Goal: Transaction & Acquisition: Purchase product/service

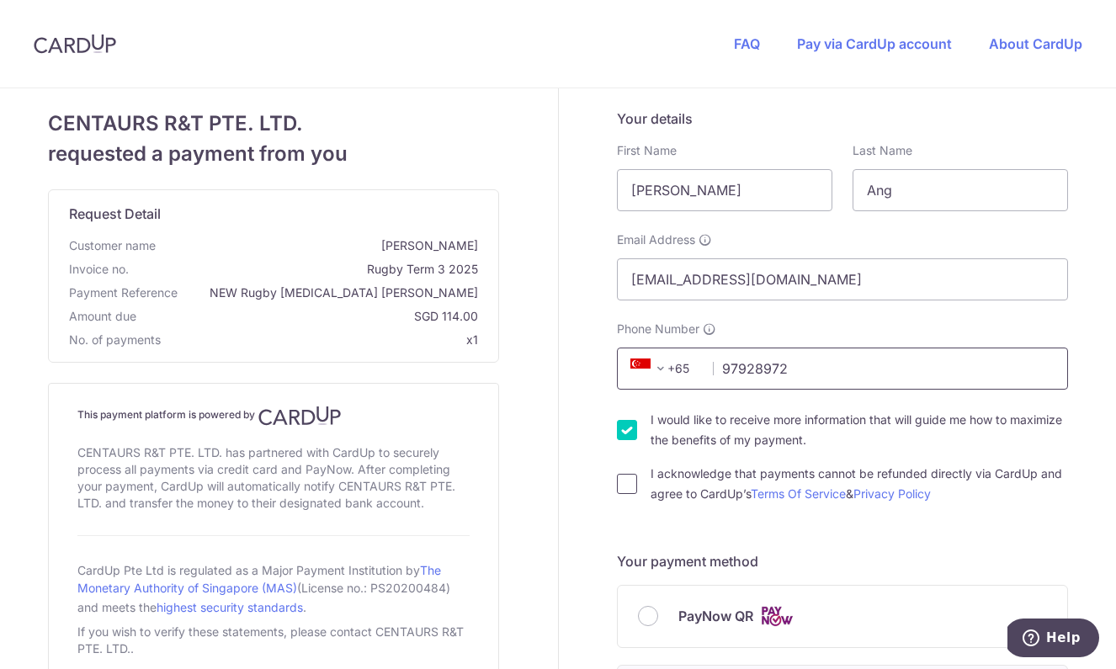
type input "97928972"
click at [617, 488] on input "I acknowledge that payments cannot be refunded directly via CardUp and agree to…" at bounding box center [627, 484] width 20 height 20
checkbox input "true"
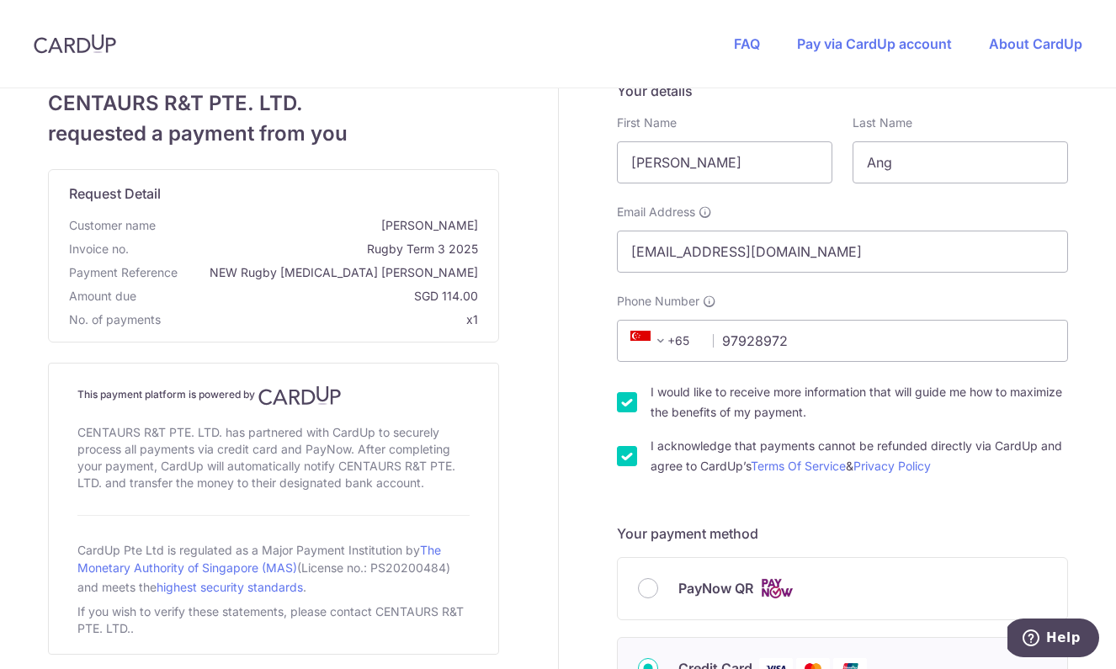
click at [619, 406] on input "I would like to receive more information that will guide me how to maximize the…" at bounding box center [627, 402] width 20 height 20
checkbox input "false"
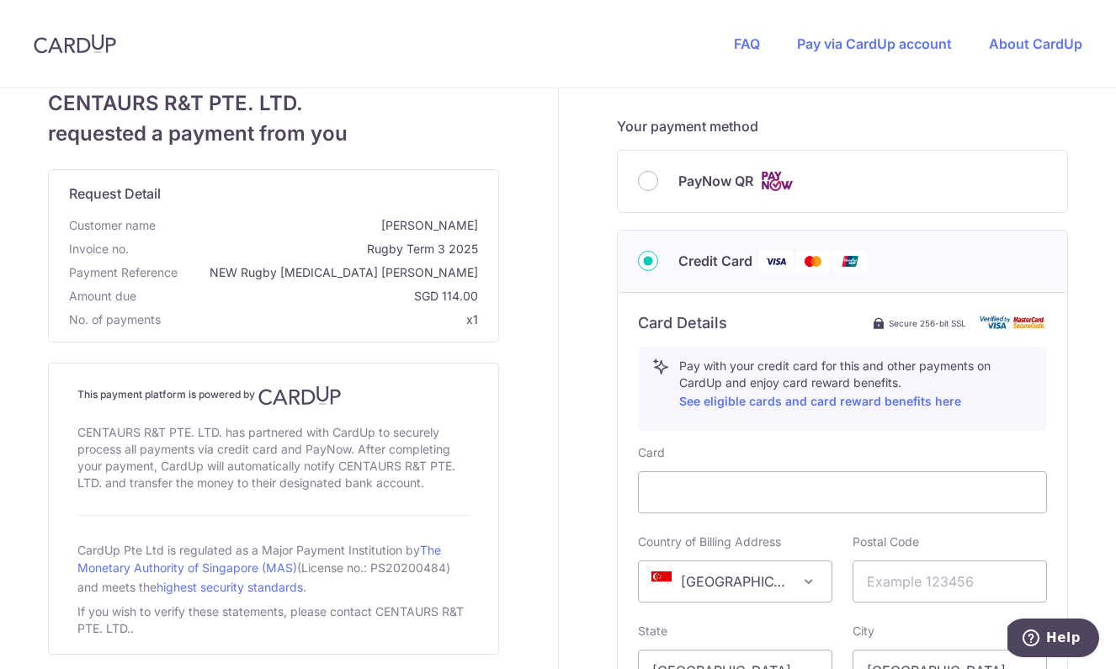
scroll to position [571, 0]
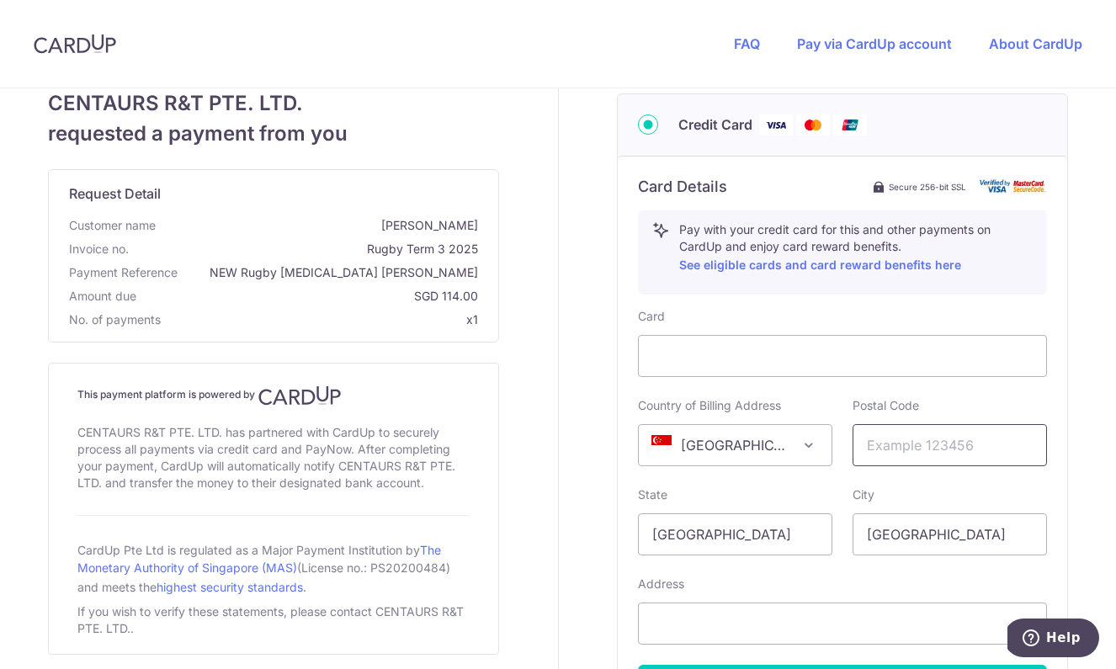
type input "2"
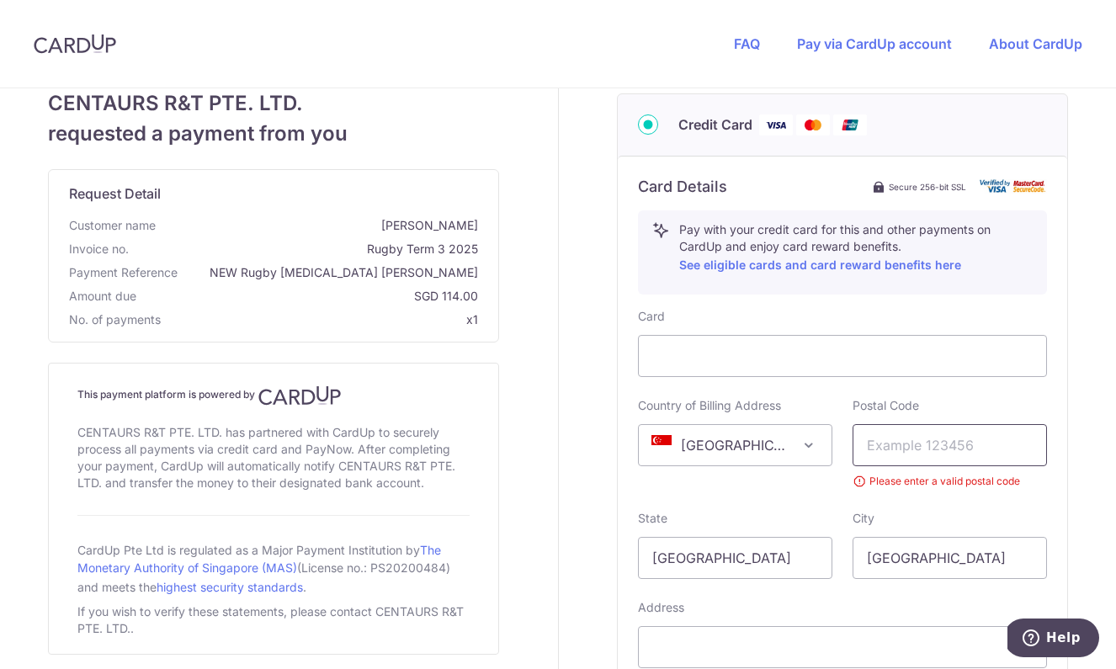
type input "269790"
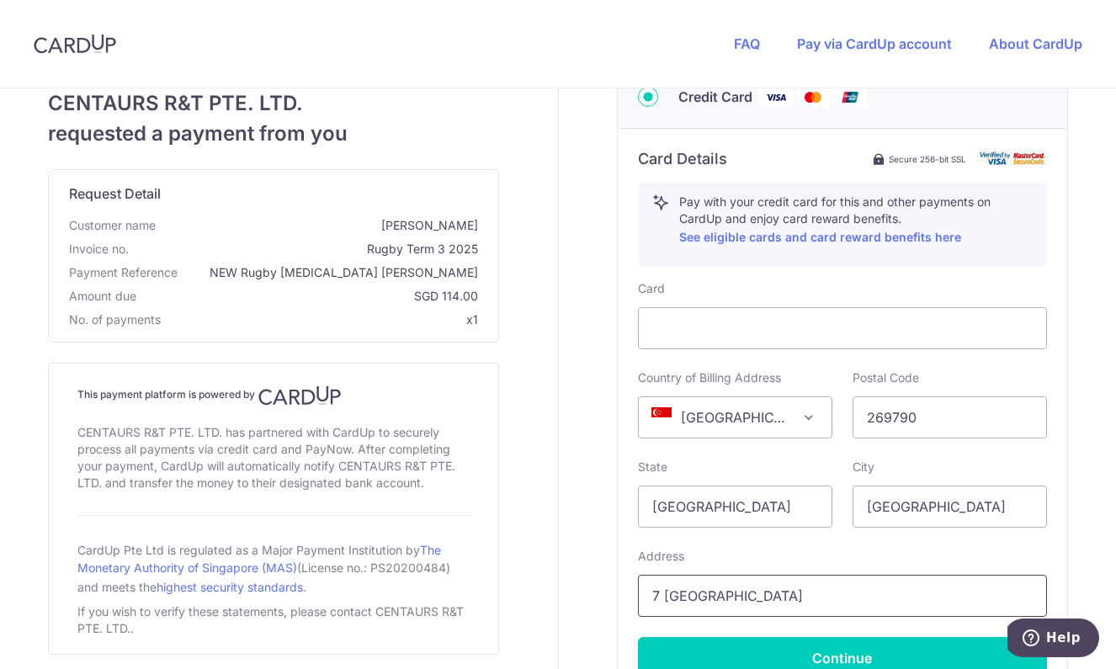
scroll to position [773, 0]
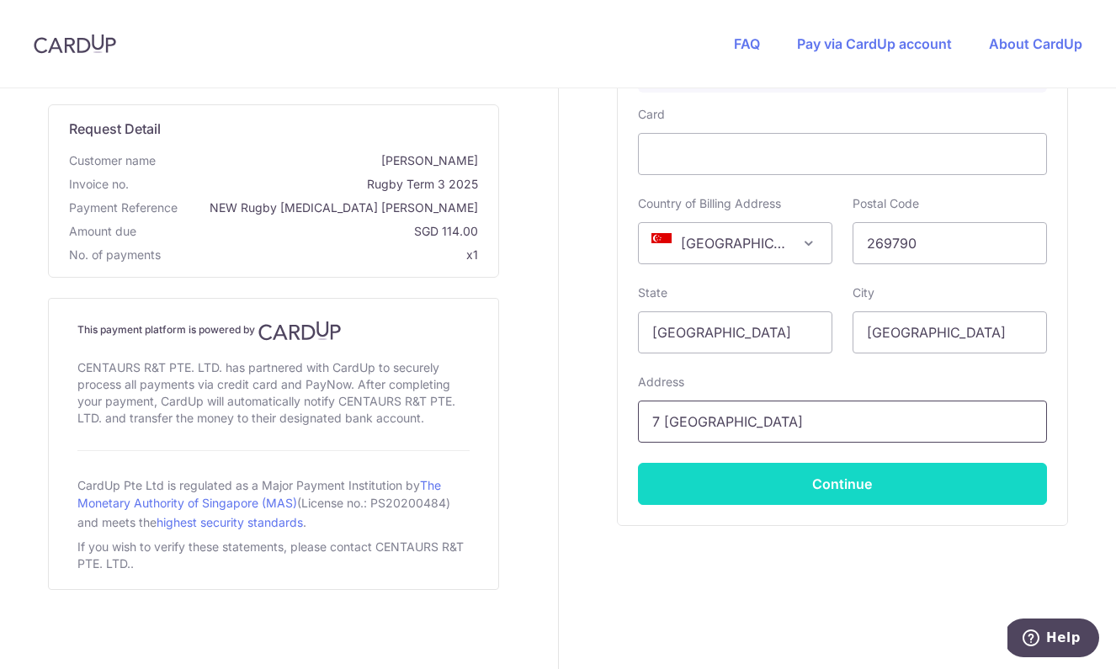
type input "7 [GEOGRAPHIC_DATA]"
click at [844, 474] on button "Continue" at bounding box center [842, 484] width 409 height 42
type input "**** 9753"
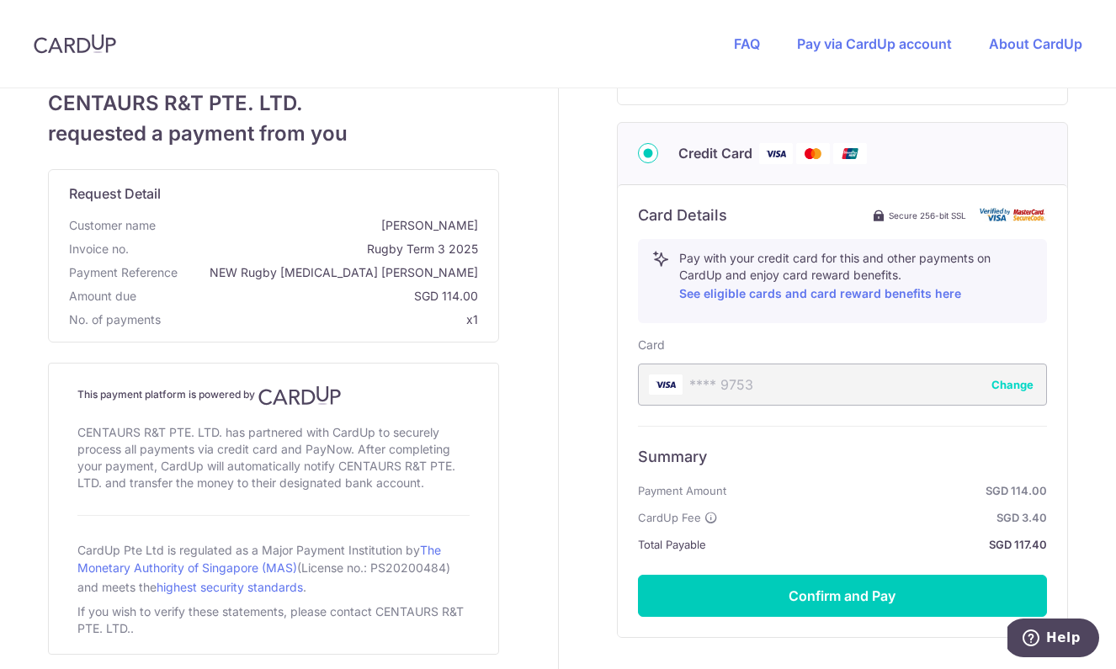
scroll to position [623, 0]
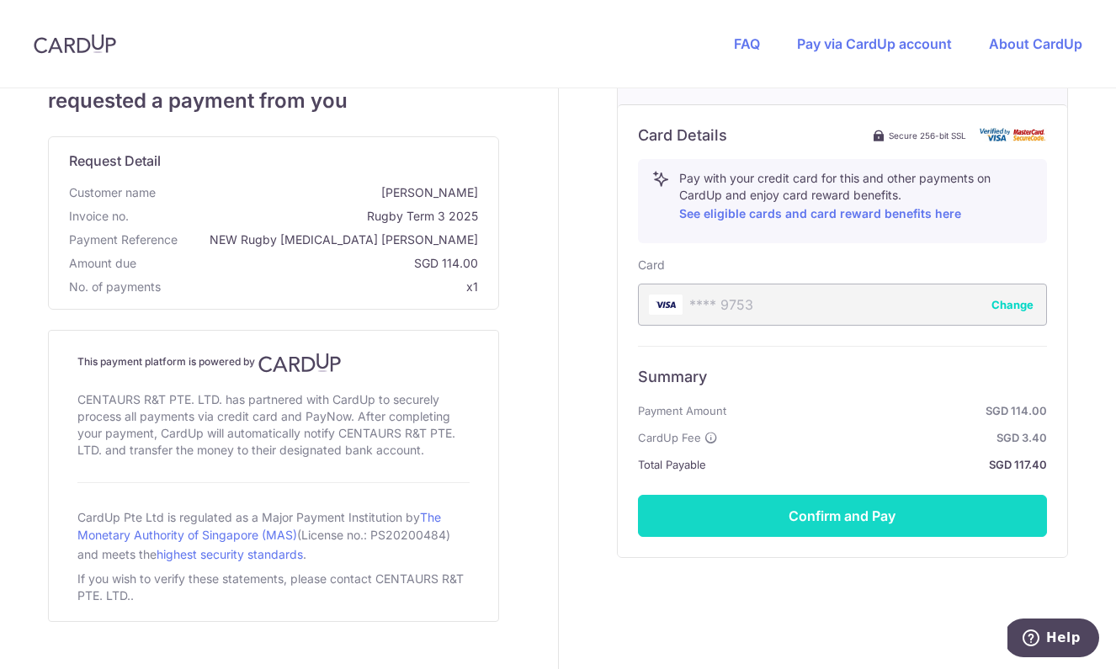
click at [820, 509] on button "Confirm and Pay" at bounding box center [842, 516] width 409 height 42
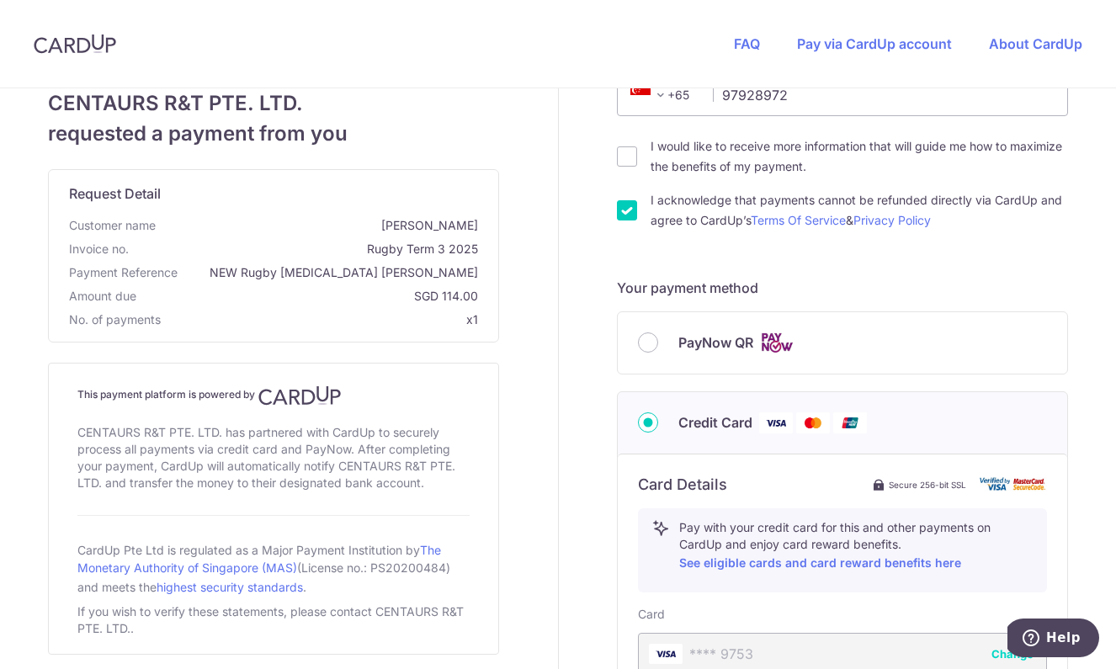
scroll to position [655, 0]
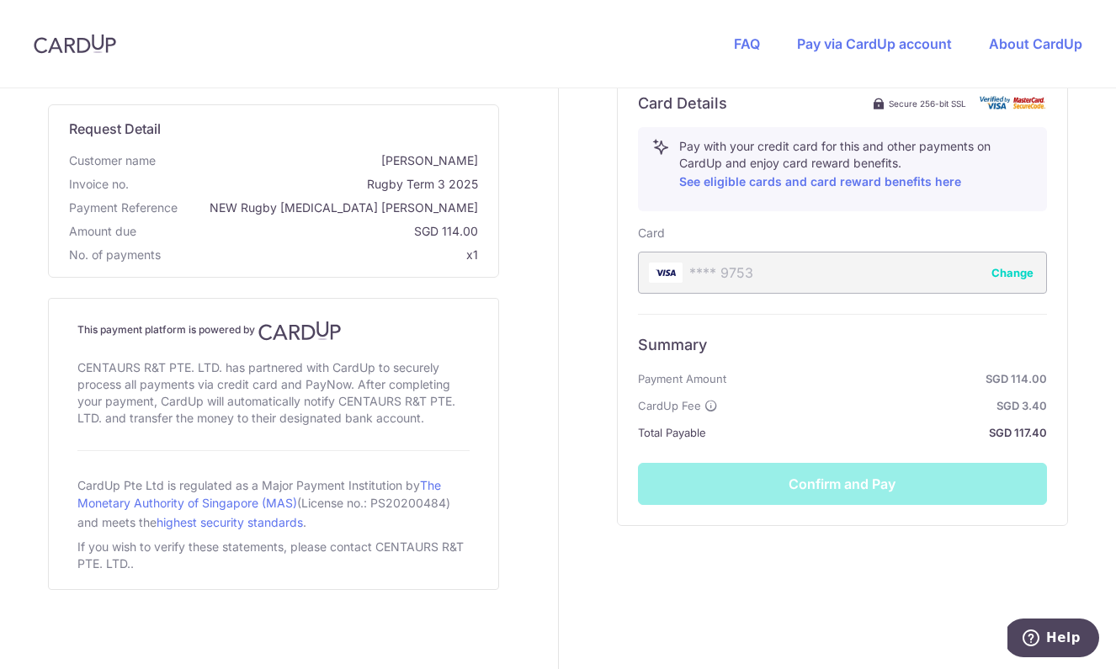
click at [864, 491] on div "Summary Payment Amount SGD 114.00 CardUp Fee SGD 3.40 Total Payable SGD 117.40 …" at bounding box center [842, 409] width 409 height 191
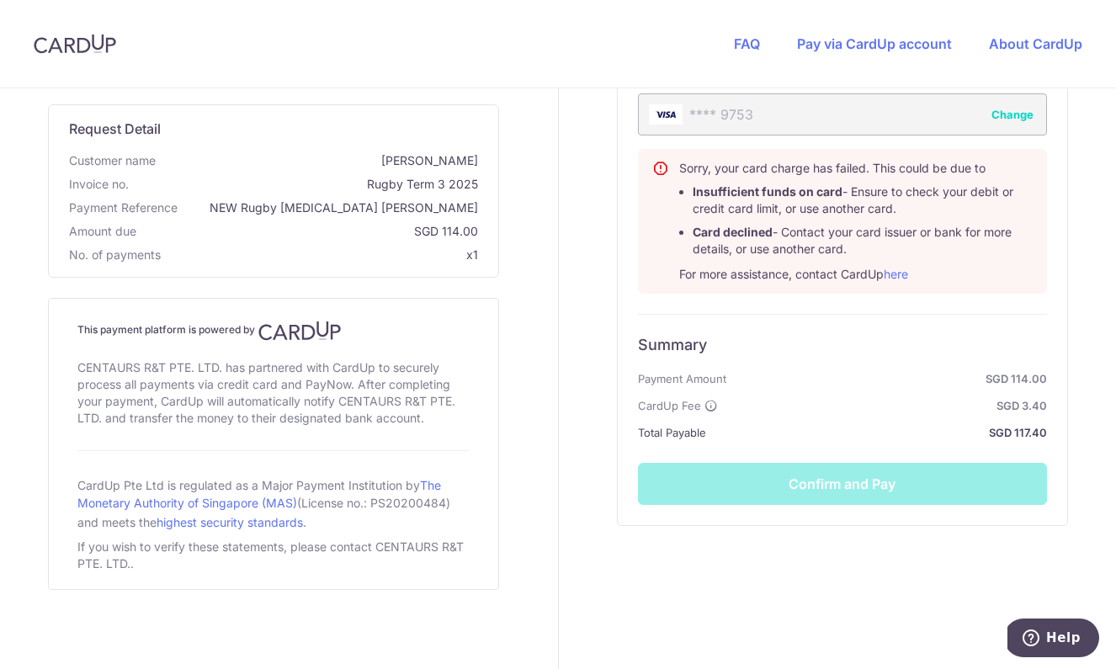
scroll to position [250, 0]
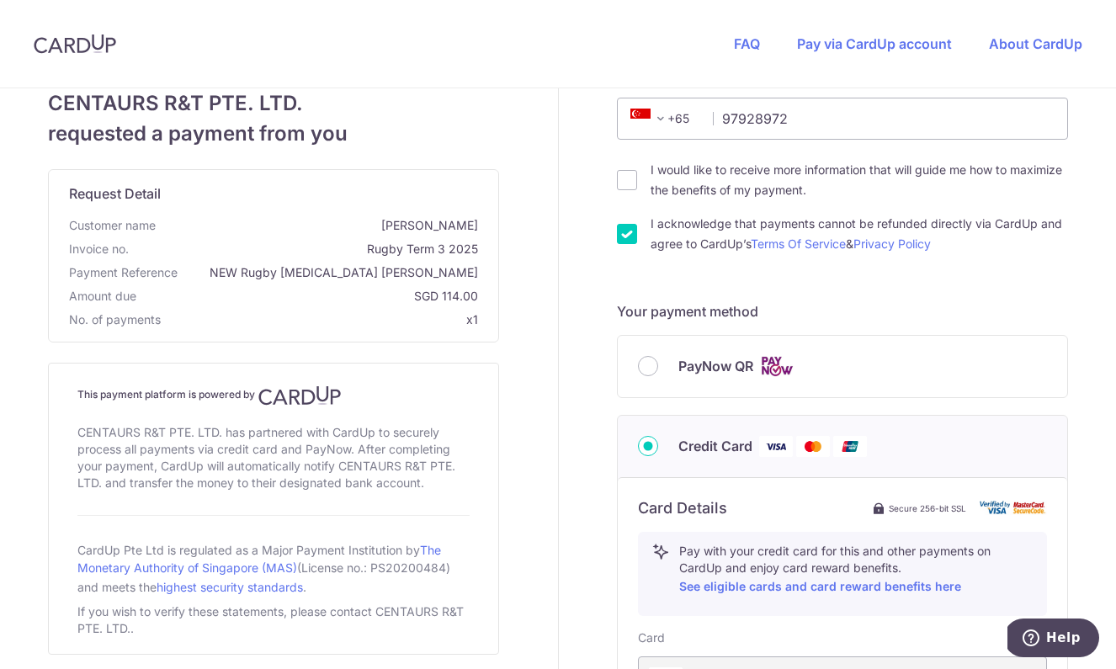
click at [647, 447] on input "Credit Card" at bounding box center [648, 446] width 20 height 20
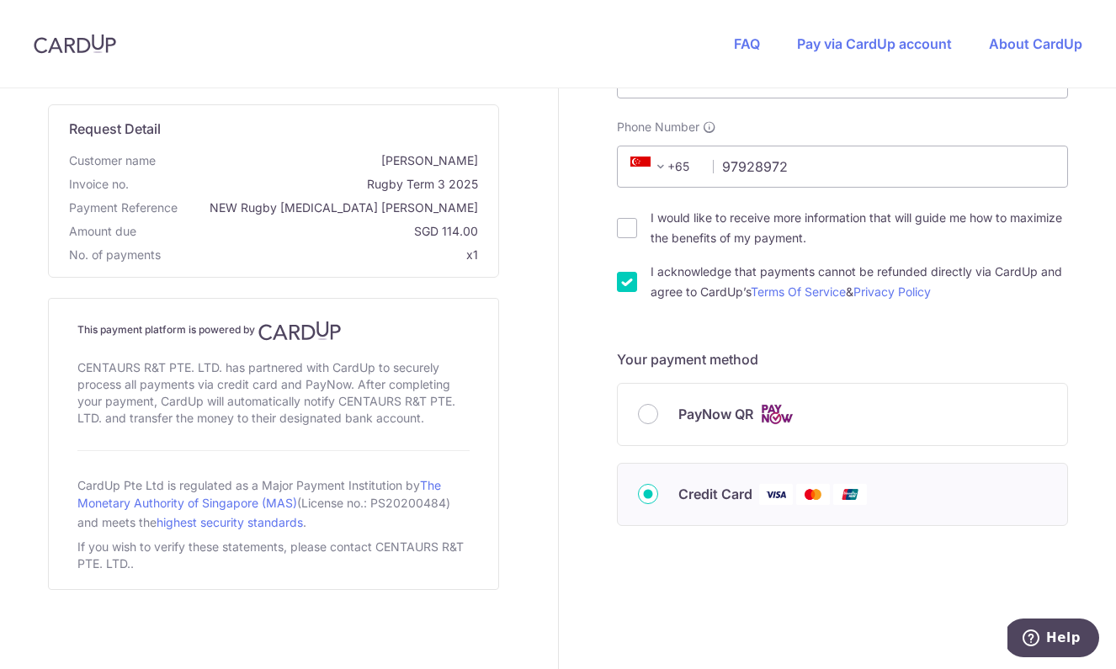
scroll to position [202, 0]
click at [638, 488] on input "Credit Card" at bounding box center [648, 494] width 20 height 20
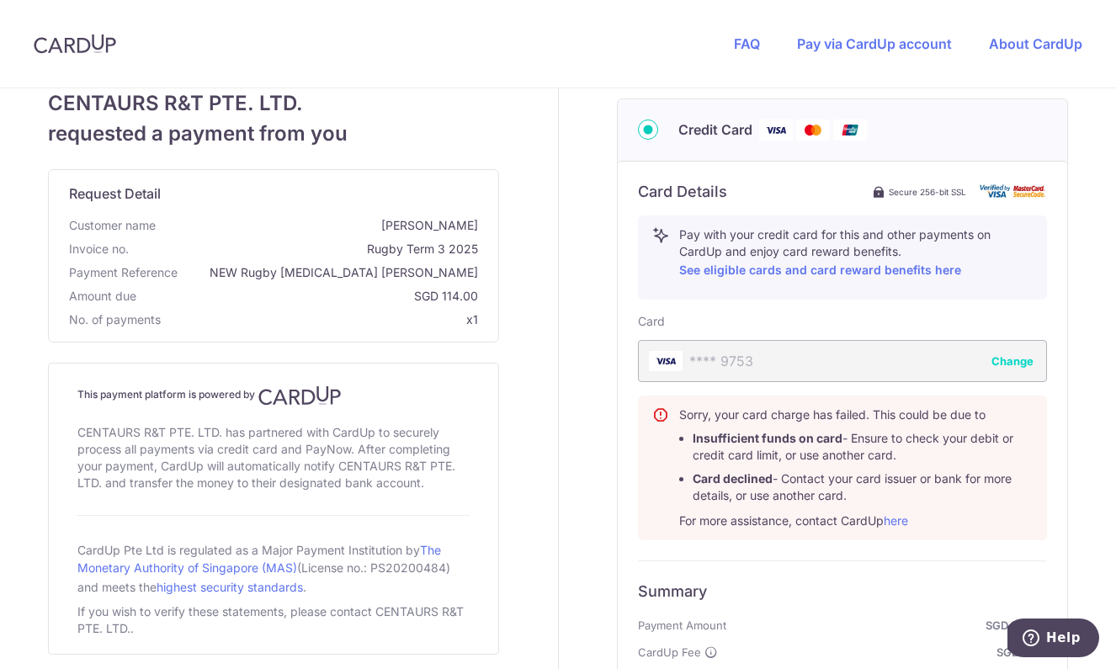
scroll to position [429, 0]
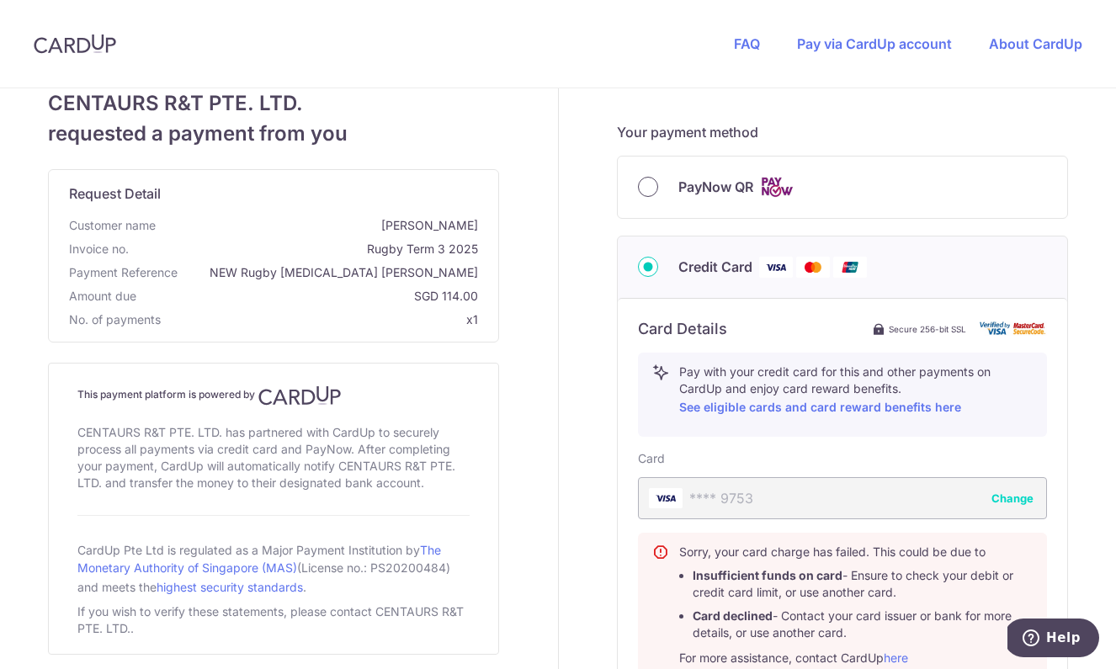
click at [638, 187] on input "PayNow QR" at bounding box center [648, 187] width 20 height 20
radio input "true"
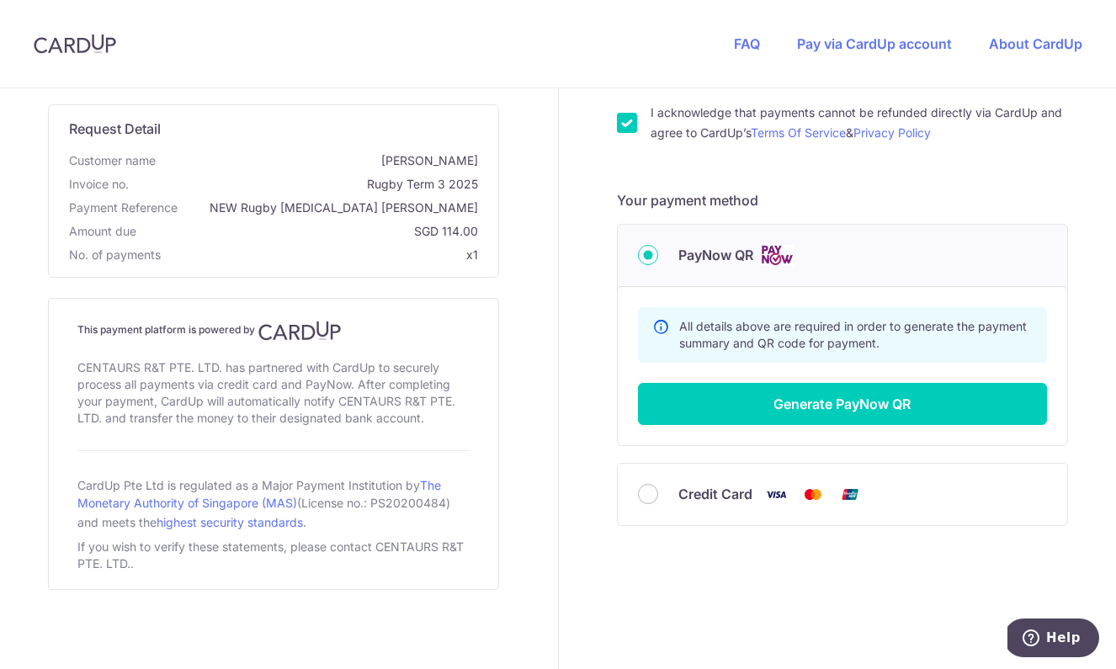
scroll to position [361, 0]
click at [642, 494] on input "Credit Card" at bounding box center [648, 494] width 20 height 20
radio input "true"
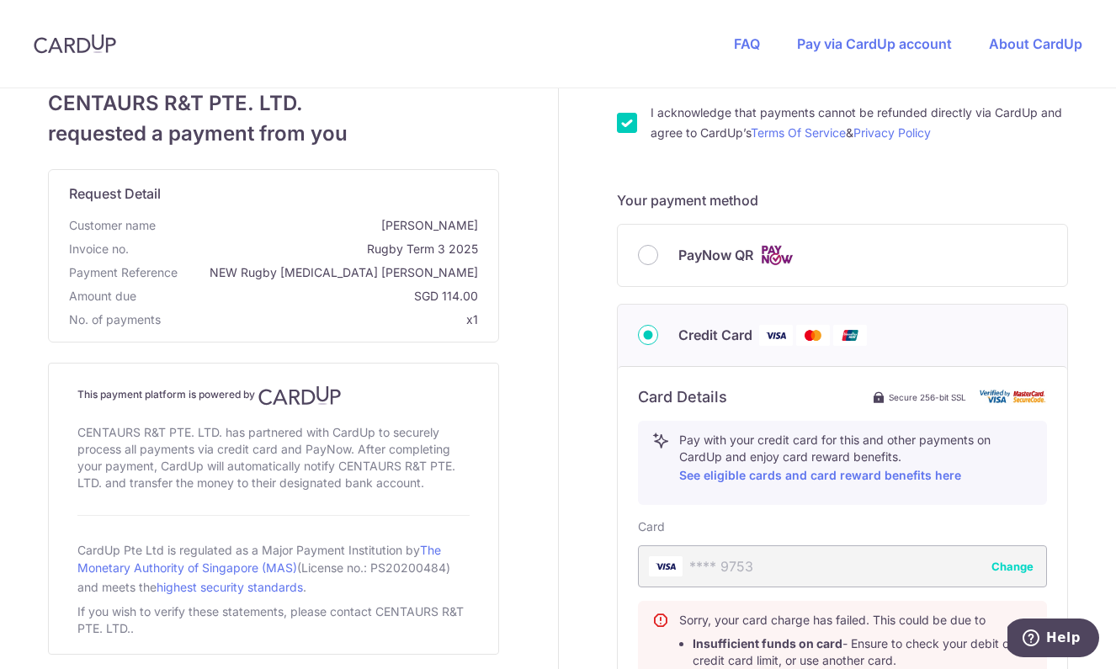
scroll to position [503, 0]
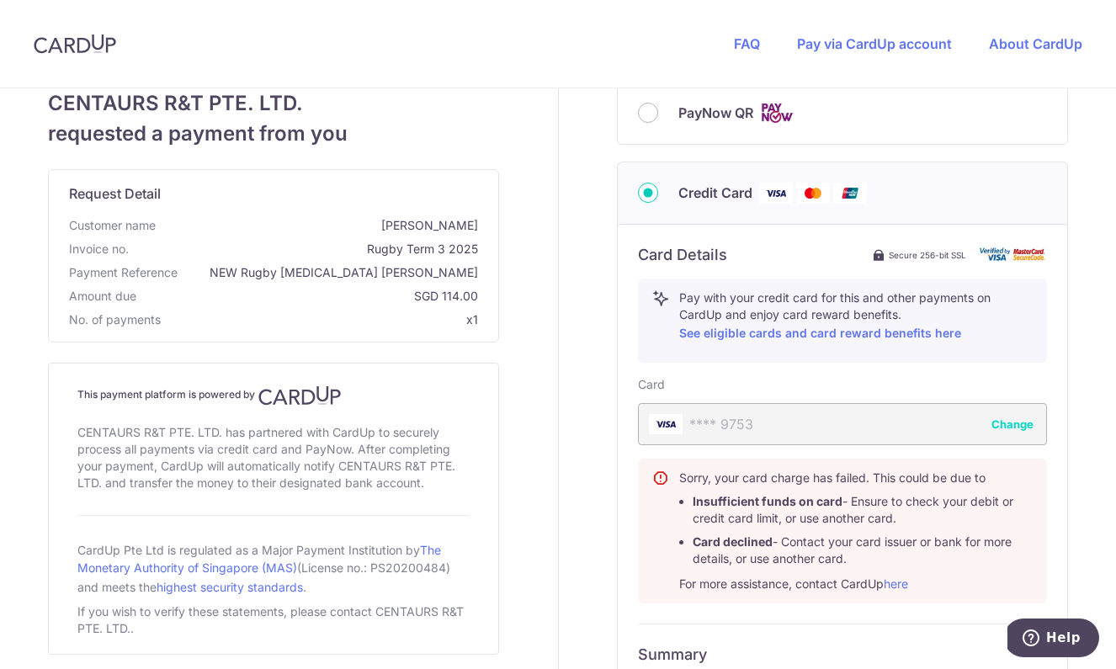
click at [1013, 423] on button "Change" at bounding box center [1012, 424] width 42 height 17
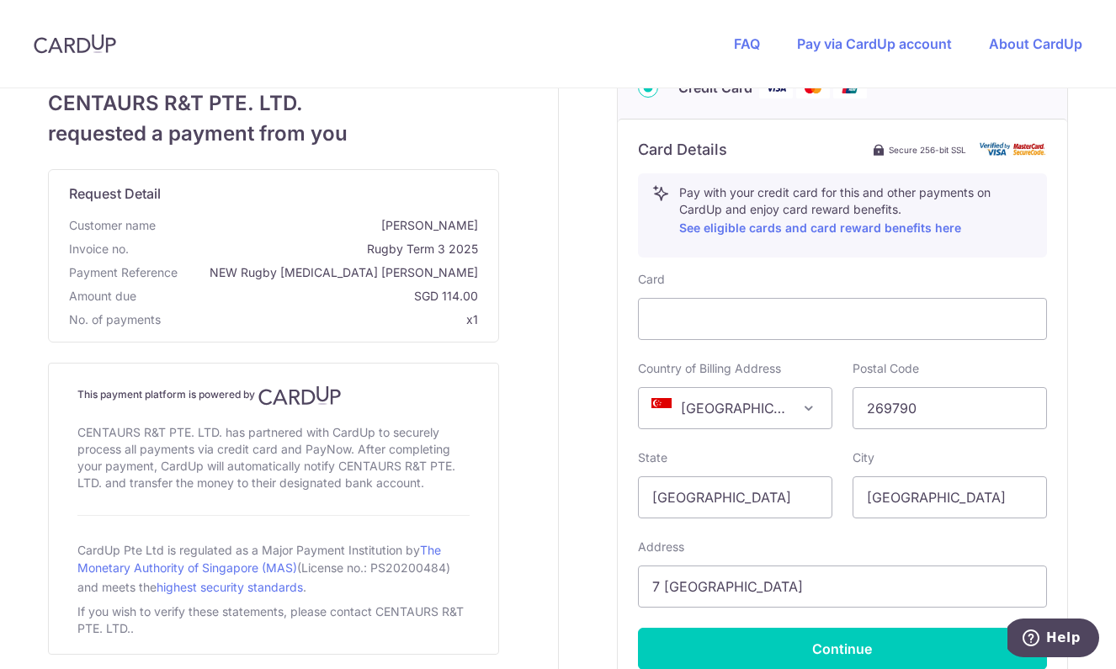
scroll to position [773, 0]
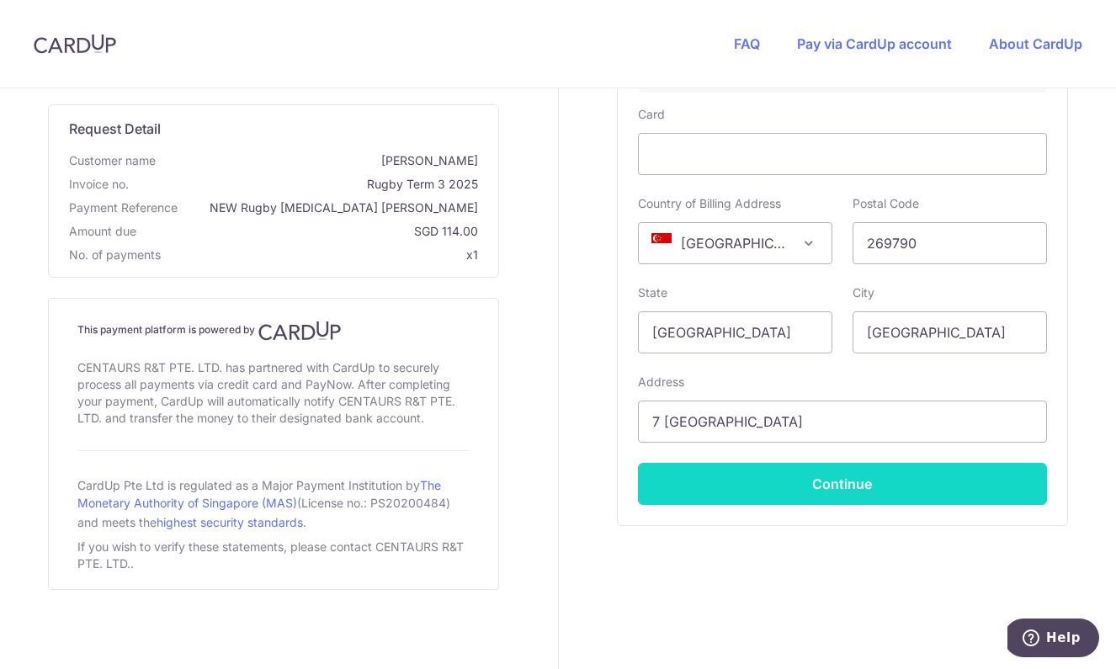
click at [837, 499] on button "Continue" at bounding box center [842, 484] width 409 height 42
click at [848, 478] on button "Continue" at bounding box center [842, 484] width 409 height 42
type input "**** 1363"
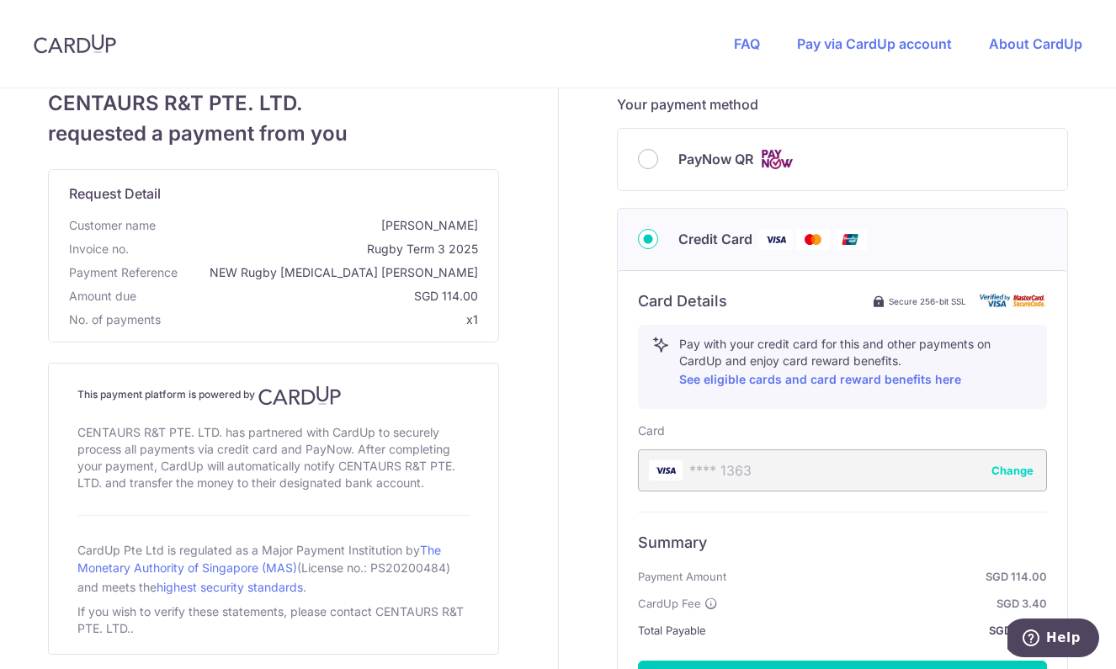
scroll to position [655, 0]
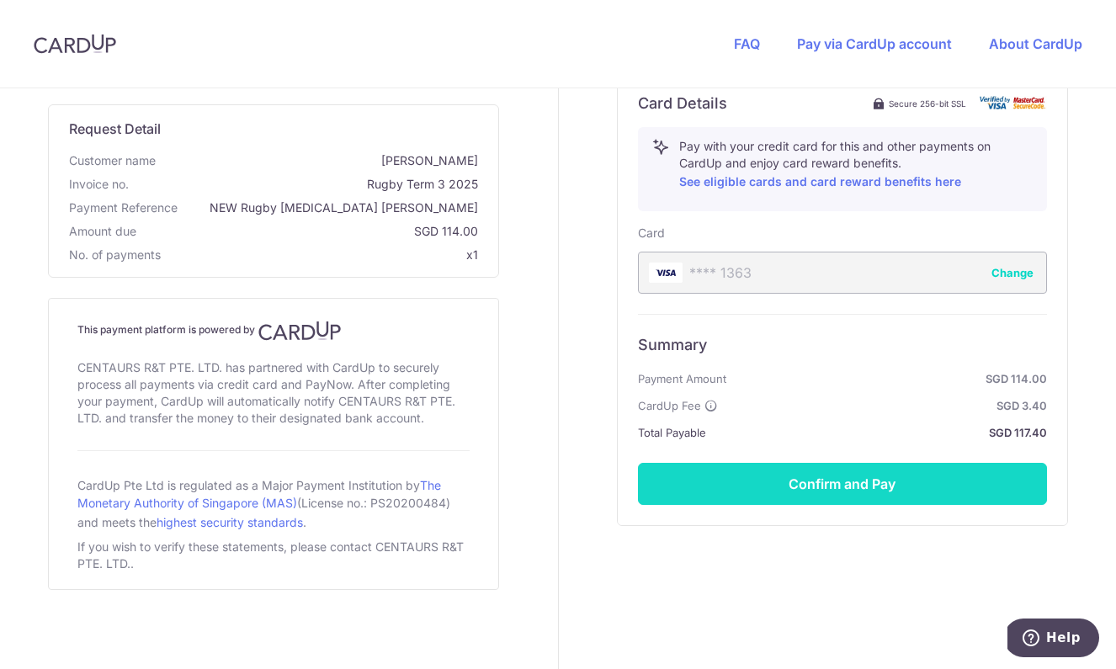
click at [847, 478] on button "Confirm and Pay" at bounding box center [842, 484] width 409 height 42
